Goal: Information Seeking & Learning: Learn about a topic

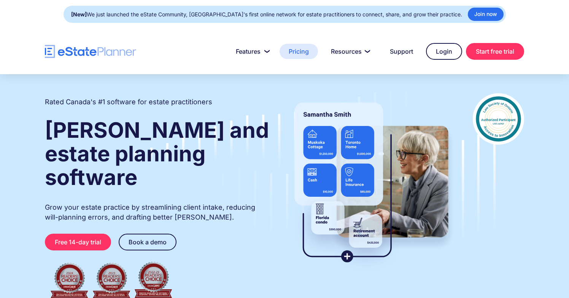
click at [296, 52] on link "Pricing" at bounding box center [299, 51] width 38 height 15
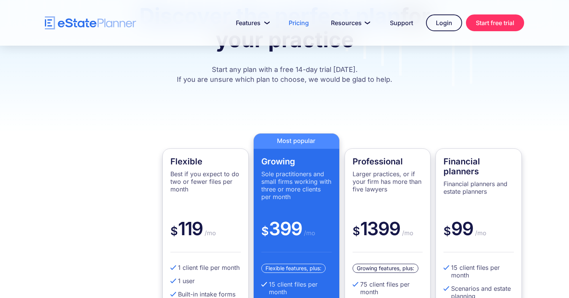
scroll to position [202, 0]
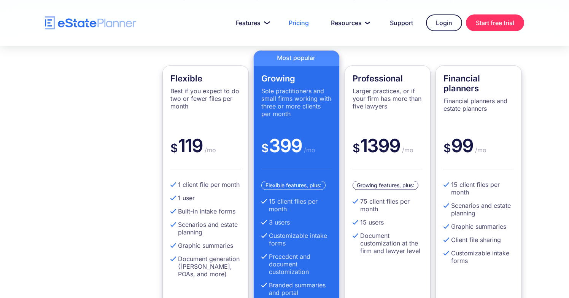
click at [291, 147] on div "$ 399 /mo" at bounding box center [296, 151] width 70 height 35
click at [284, 145] on div "$ 399 /mo" at bounding box center [296, 151] width 70 height 35
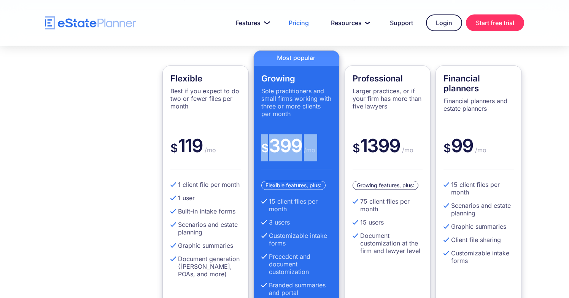
click at [284, 145] on div "$ 399 /mo" at bounding box center [296, 151] width 70 height 35
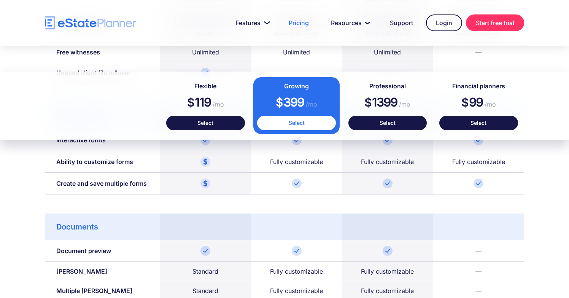
scroll to position [650, 0]
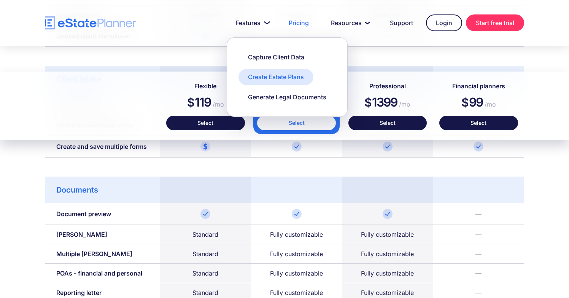
click at [250, 73] on div "Create Estate Plans" at bounding box center [276, 77] width 56 height 8
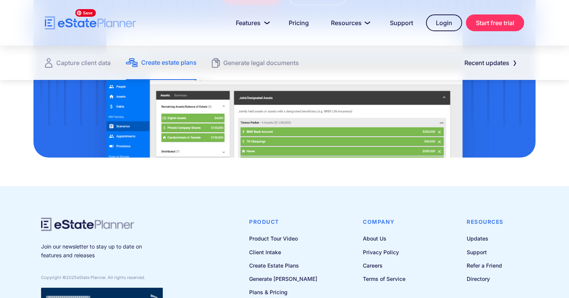
scroll to position [1091, 0]
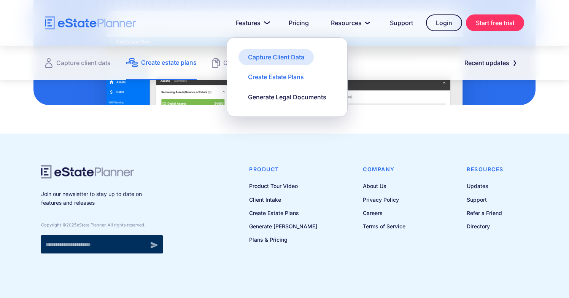
click at [256, 59] on div "Capture Client Data" at bounding box center [276, 57] width 56 height 8
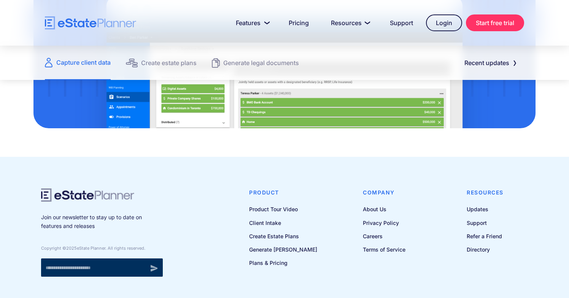
scroll to position [1067, 0]
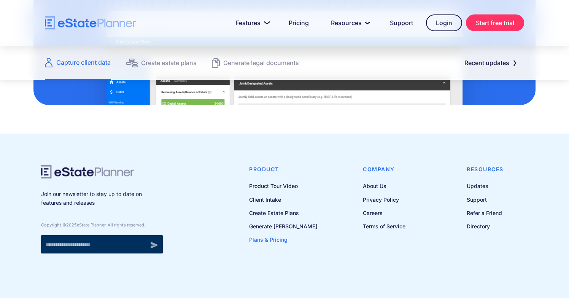
click at [274, 239] on link "Plans & Pricing" at bounding box center [283, 240] width 68 height 10
